Goal: Contribute content

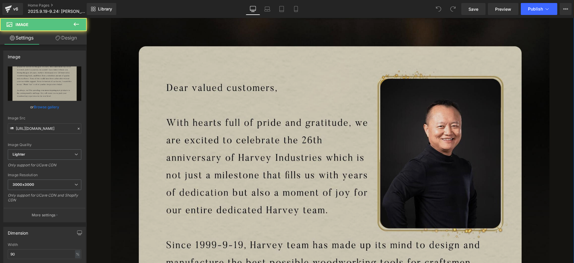
scroll to position [299, 0]
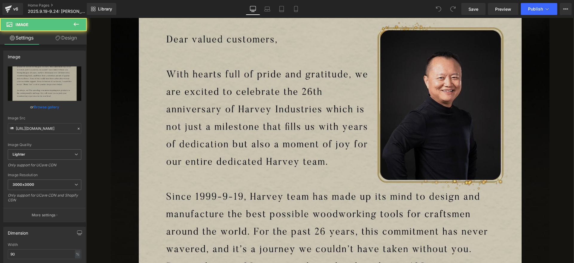
scroll to position [374, 0]
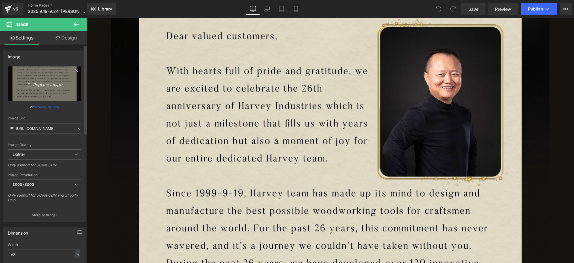
click at [50, 82] on icon "Replace Image" at bounding box center [45, 83] width 48 height 7
type input "C:\fakepath\感谢信in.jpg"
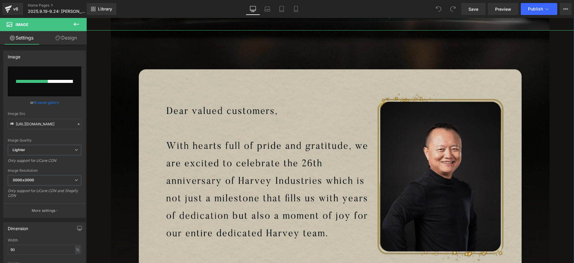
scroll to position [336, 0]
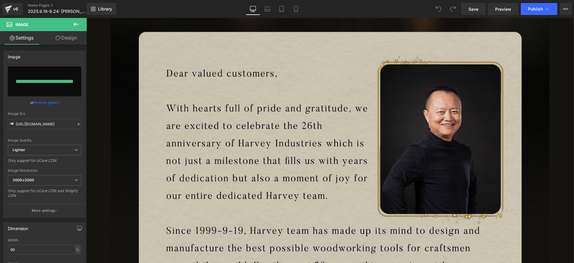
type input "[URL][DOMAIN_NAME]"
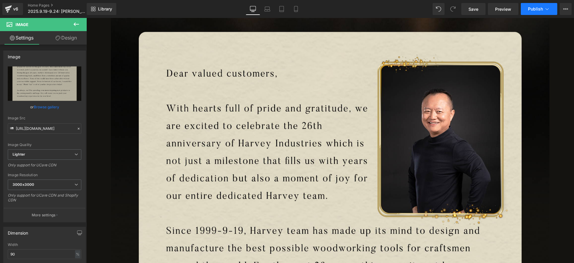
click at [543, 7] on button "Publish" at bounding box center [539, 9] width 36 height 12
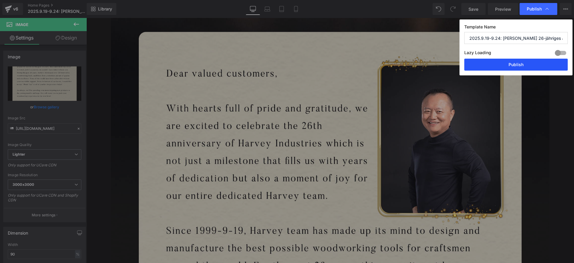
click at [525, 65] on button "Publish" at bounding box center [515, 65] width 103 height 12
